Goal: Use online tool/utility: Utilize a website feature to perform a specific function

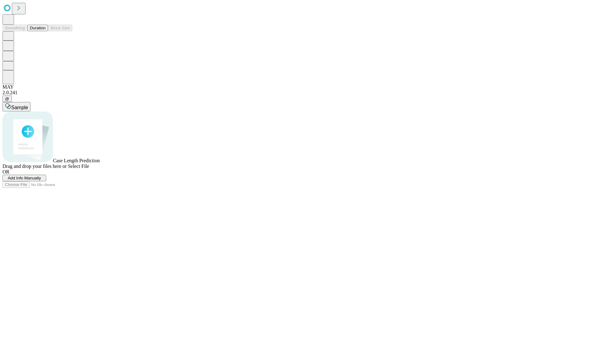
click at [46, 31] on button "Duration" at bounding box center [37, 28] width 21 height 7
click at [41, 180] on span "Add Info Manually" at bounding box center [24, 177] width 33 height 5
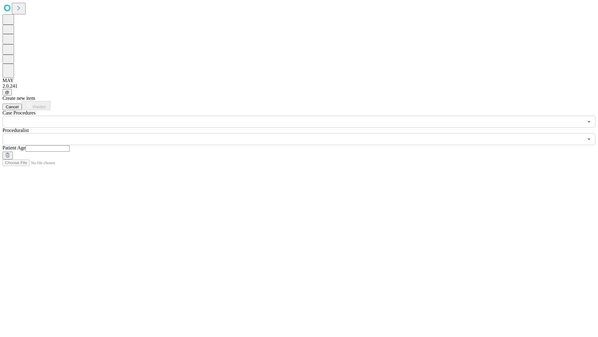
click at [70, 145] on input "text" at bounding box center [48, 148] width 44 height 6
type input "**"
click at [304, 133] on input "text" at bounding box center [292, 139] width 581 height 12
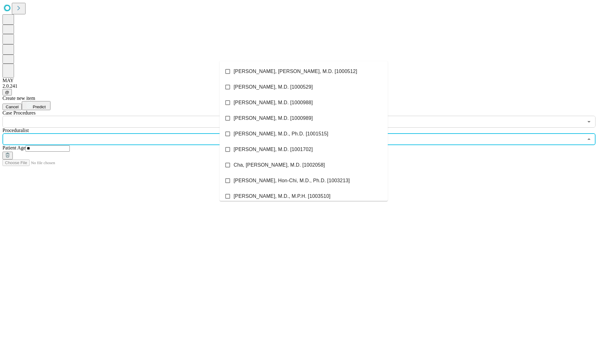
click at [304, 71] on li "[PERSON_NAME], [PERSON_NAME], M.D. [1000512]" at bounding box center [304, 72] width 168 height 16
click at [131, 116] on input "text" at bounding box center [292, 122] width 581 height 12
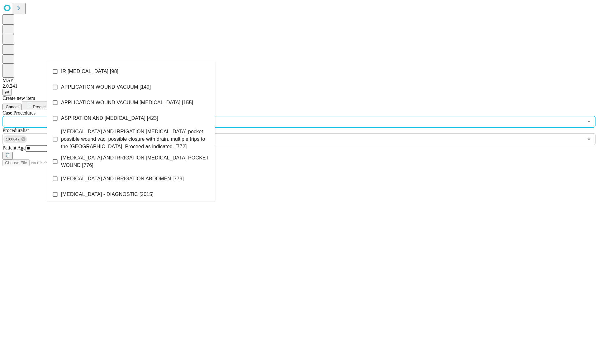
click at [131, 71] on li "IR [MEDICAL_DATA] [98]" at bounding box center [131, 72] width 168 height 16
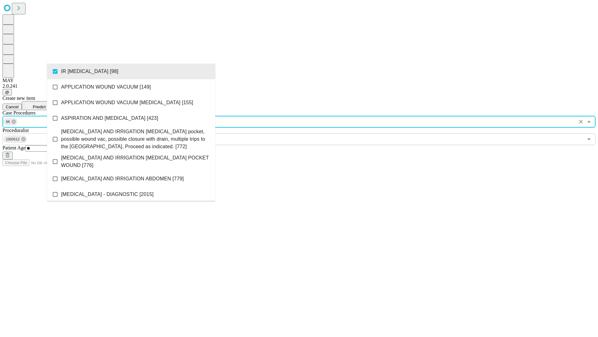
click at [46, 104] on span "Predict" at bounding box center [39, 106] width 13 height 5
